Goal: Task Accomplishment & Management: Use online tool/utility

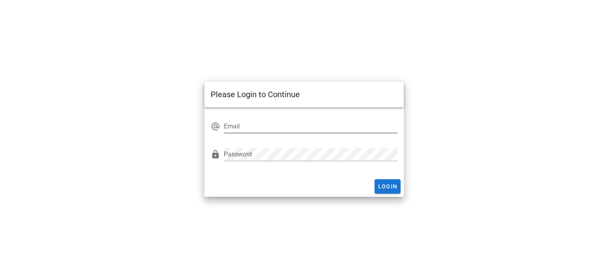
click at [259, 123] on input "Email" at bounding box center [310, 126] width 173 height 13
type input "[EMAIL_ADDRESS][DOMAIN_NAME]"
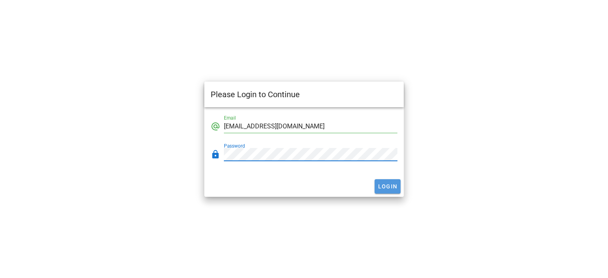
click at [390, 191] on button "Login" at bounding box center [387, 186] width 26 height 14
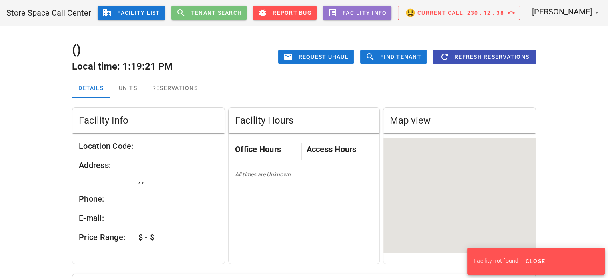
click at [239, 13] on span "Tenant Search" at bounding box center [217, 13] width 52 height 6
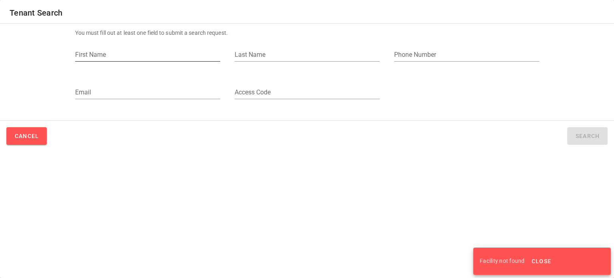
click at [165, 52] on input "First Name" at bounding box center [147, 54] width 145 height 13
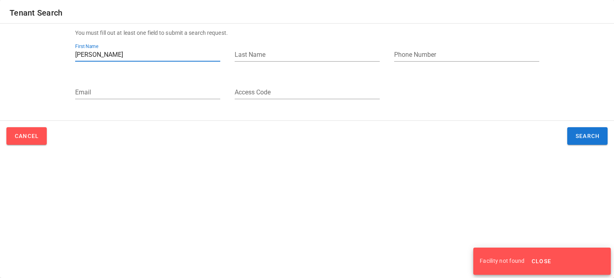
type input "[PERSON_NAME]"
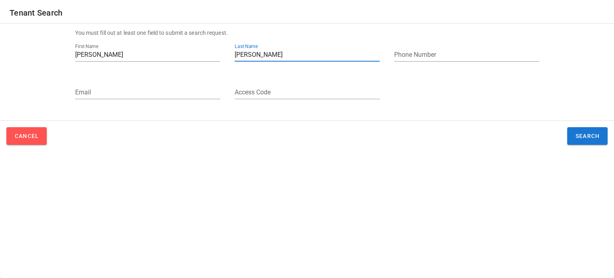
type input "[PERSON_NAME]"
click at [577, 126] on div "Cancel Search" at bounding box center [306, 134] width 601 height 21
click at [578, 130] on button "Search" at bounding box center [587, 136] width 40 height 18
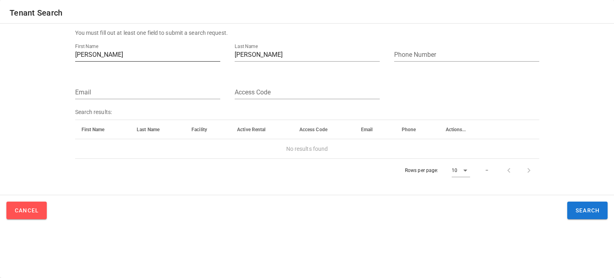
click at [122, 62] on div "First Name [PERSON_NAME]" at bounding box center [147, 59] width 145 height 22
click at [120, 57] on input "[PERSON_NAME]" at bounding box center [147, 54] width 145 height 13
type input "[PERSON_NAME]"
click at [593, 214] on button "Search" at bounding box center [587, 210] width 40 height 18
